Goal: Task Accomplishment & Management: Manage account settings

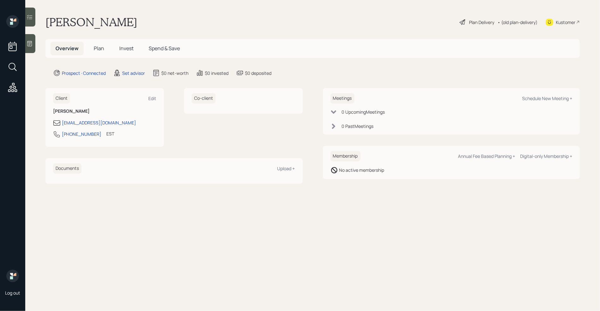
click at [29, 44] on icon at bounding box center [30, 43] width 6 height 6
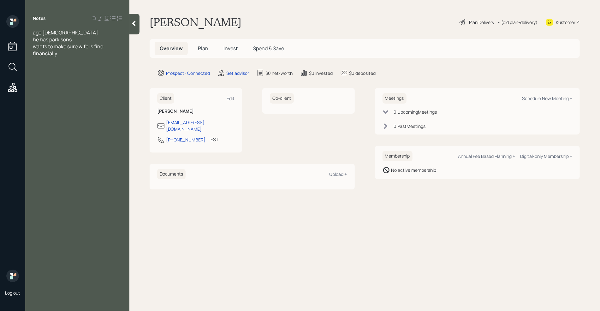
click at [67, 56] on div "wants to make sure wife is fine financially" at bounding box center [77, 50] width 89 height 14
click at [62, 40] on span "he has parkisons" at bounding box center [52, 39] width 39 height 7
click at [63, 61] on div "Married" at bounding box center [77, 60] width 89 height 7
click at [52, 59] on span "Married Assets" at bounding box center [50, 60] width 34 height 7
click at [67, 71] on div at bounding box center [77, 74] width 89 height 7
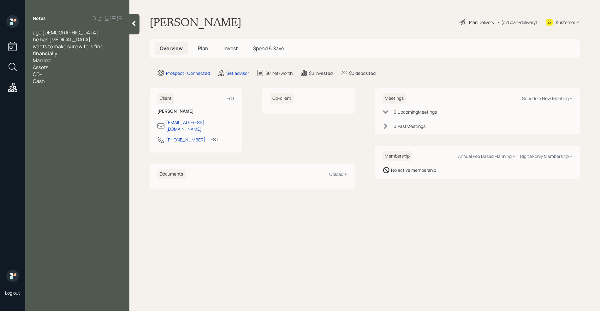
click at [56, 75] on div "CD-" at bounding box center [77, 74] width 89 height 7
click at [58, 80] on div "Cash" at bounding box center [77, 81] width 89 height 7
click at [69, 133] on div "VA disabiolity" at bounding box center [77, 129] width 89 height 7
click at [56, 115] on div "SS" at bounding box center [77, 115] width 89 height 7
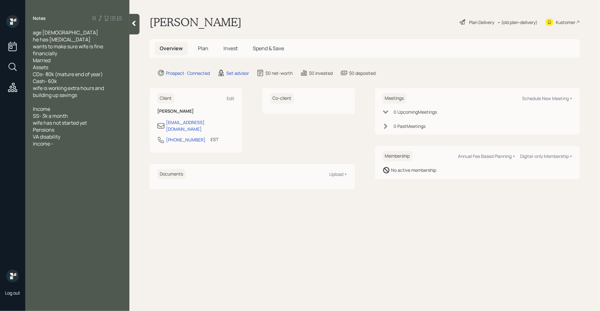
click at [60, 132] on div "Pensions" at bounding box center [77, 129] width 89 height 7
click at [68, 139] on div "VA disability" at bounding box center [77, 136] width 89 height 7
click at [57, 146] on div "income -" at bounding box center [77, 143] width 89 height 7
click at [50, 145] on span "income - 90k a year" at bounding box center [55, 143] width 45 height 7
click at [65, 54] on div "wants to make sure wife is fine financially" at bounding box center [77, 50] width 89 height 14
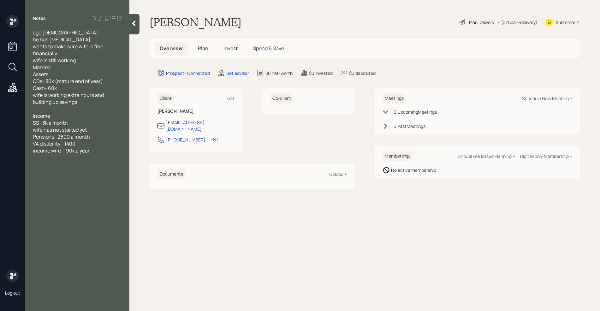
click at [98, 154] on div at bounding box center [77, 157] width 89 height 7
click at [84, 64] on div "Married" at bounding box center [77, 67] width 89 height 7
click at [84, 60] on div "wife is still working" at bounding box center [77, 60] width 89 height 7
click at [88, 155] on div at bounding box center [77, 157] width 89 height 7
click at [100, 169] on div "6k a month at the moment" at bounding box center [77, 171] width 89 height 7
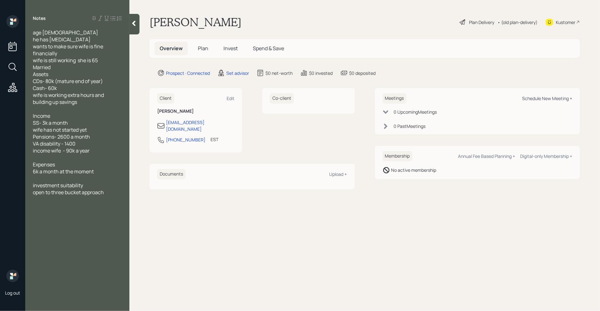
click at [549, 99] on div "Schedule New Meeting +" at bounding box center [547, 98] width 50 height 6
select select "round-[PERSON_NAME]"
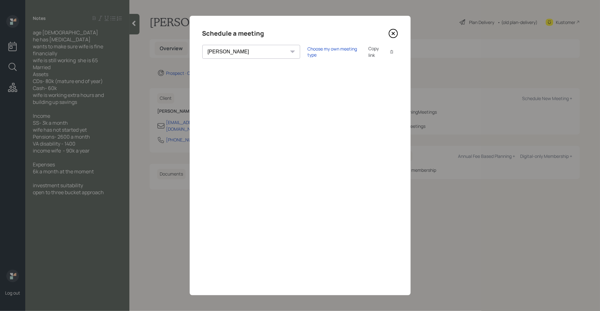
click at [308, 56] on div "Choose my own meeting type Copy link Copy text" at bounding box center [353, 51] width 90 height 13
click at [308, 52] on div "Choose my own meeting type" at bounding box center [334, 52] width 53 height 12
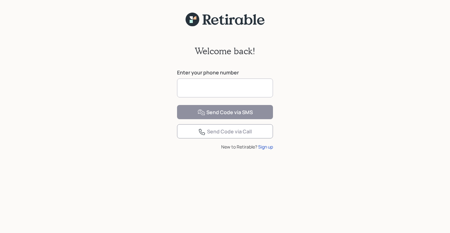
click at [228, 89] on input at bounding box center [225, 88] width 96 height 19
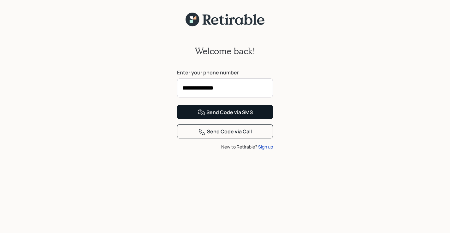
type input "**********"
click at [233, 116] on div "Send Code via SMS" at bounding box center [225, 113] width 55 height 8
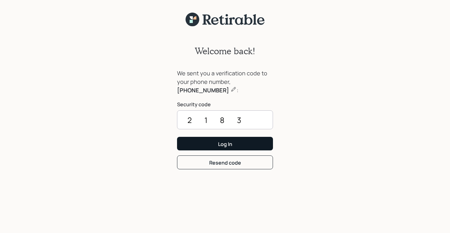
type input "2183"
click at [223, 146] on div "Log In" at bounding box center [225, 144] width 14 height 7
